Goal: Navigation & Orientation: Find specific page/section

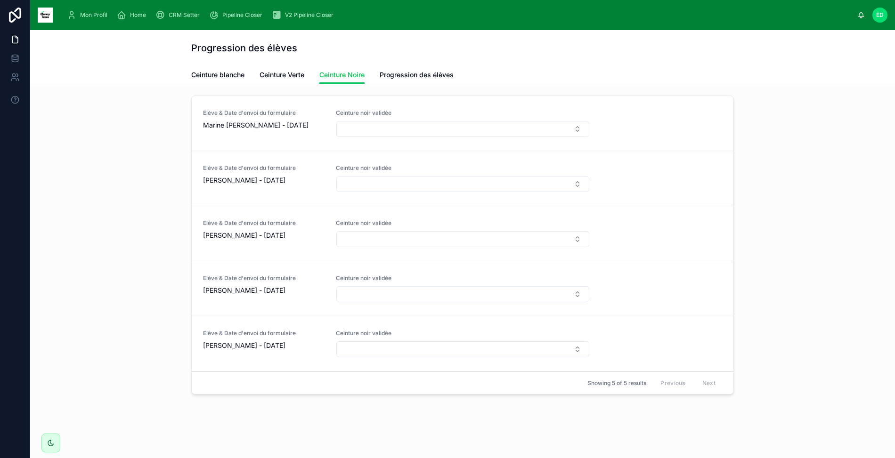
click at [275, 76] on span "Ceinture Verte" at bounding box center [282, 74] width 45 height 9
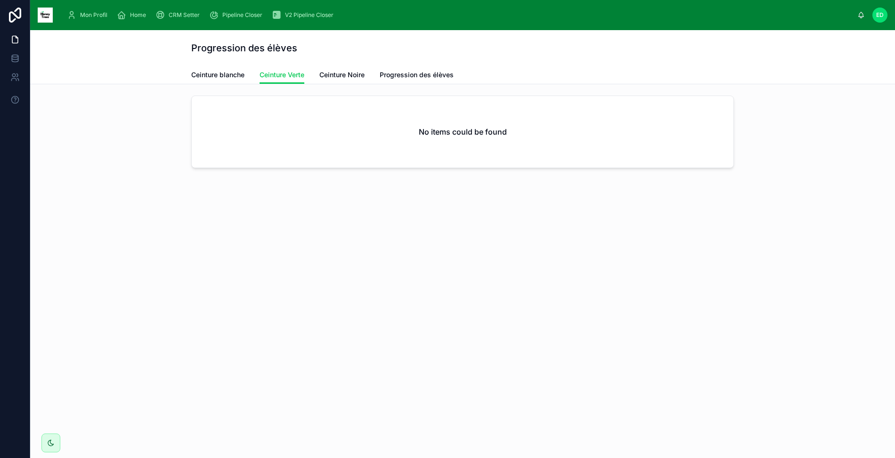
click at [210, 72] on span "Ceinture blanche" at bounding box center [217, 74] width 53 height 9
click at [281, 75] on span "Ceinture Verte" at bounding box center [282, 74] width 45 height 9
click at [343, 73] on span "Ceinture Noire" at bounding box center [341, 74] width 45 height 9
